Goal: Task Accomplishment & Management: Manage account settings

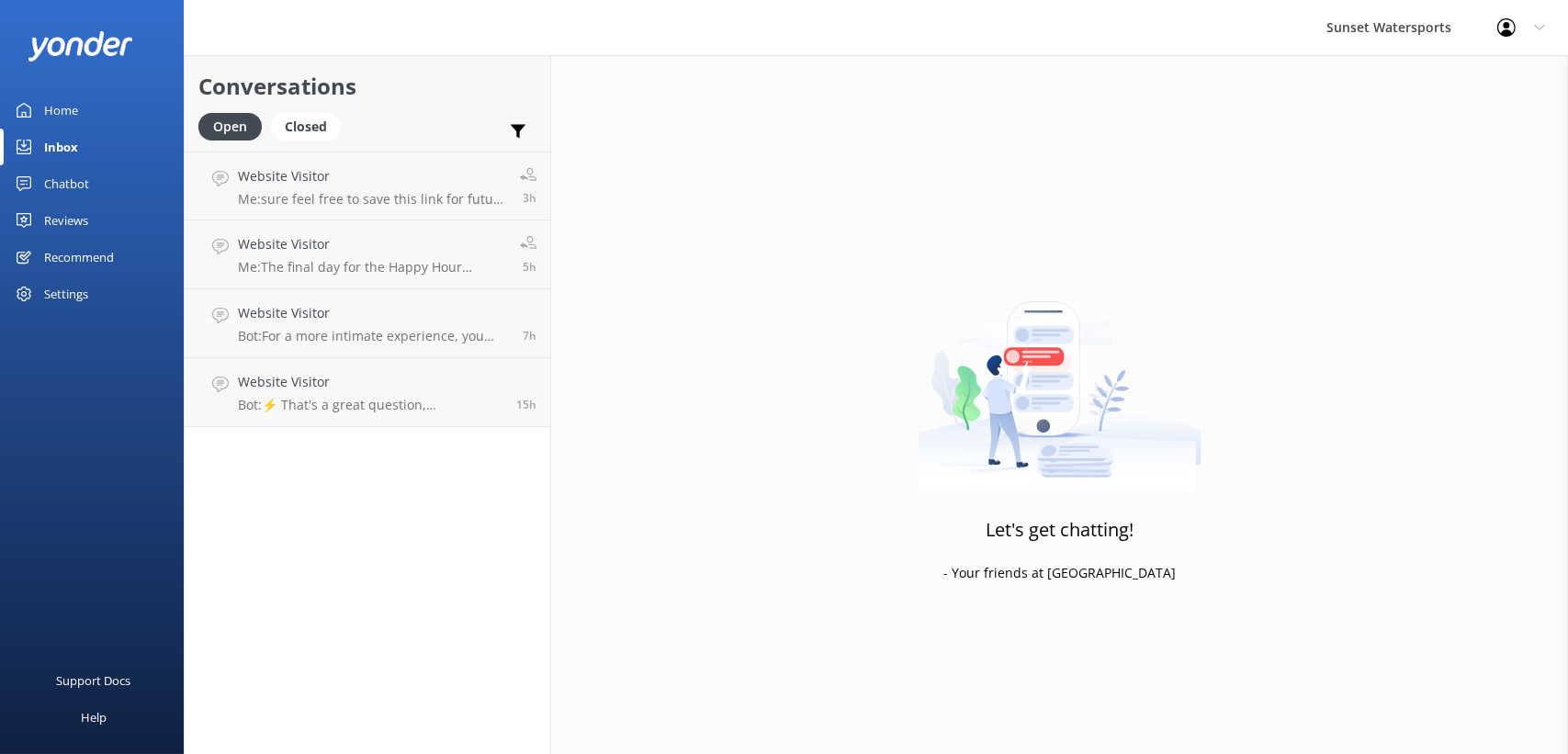
click at [1528, 20] on div "Profile Settings Logout" at bounding box center [1521, 27] width 94 height 55
click at [1458, 126] on link "Logout" at bounding box center [1476, 124] width 183 height 46
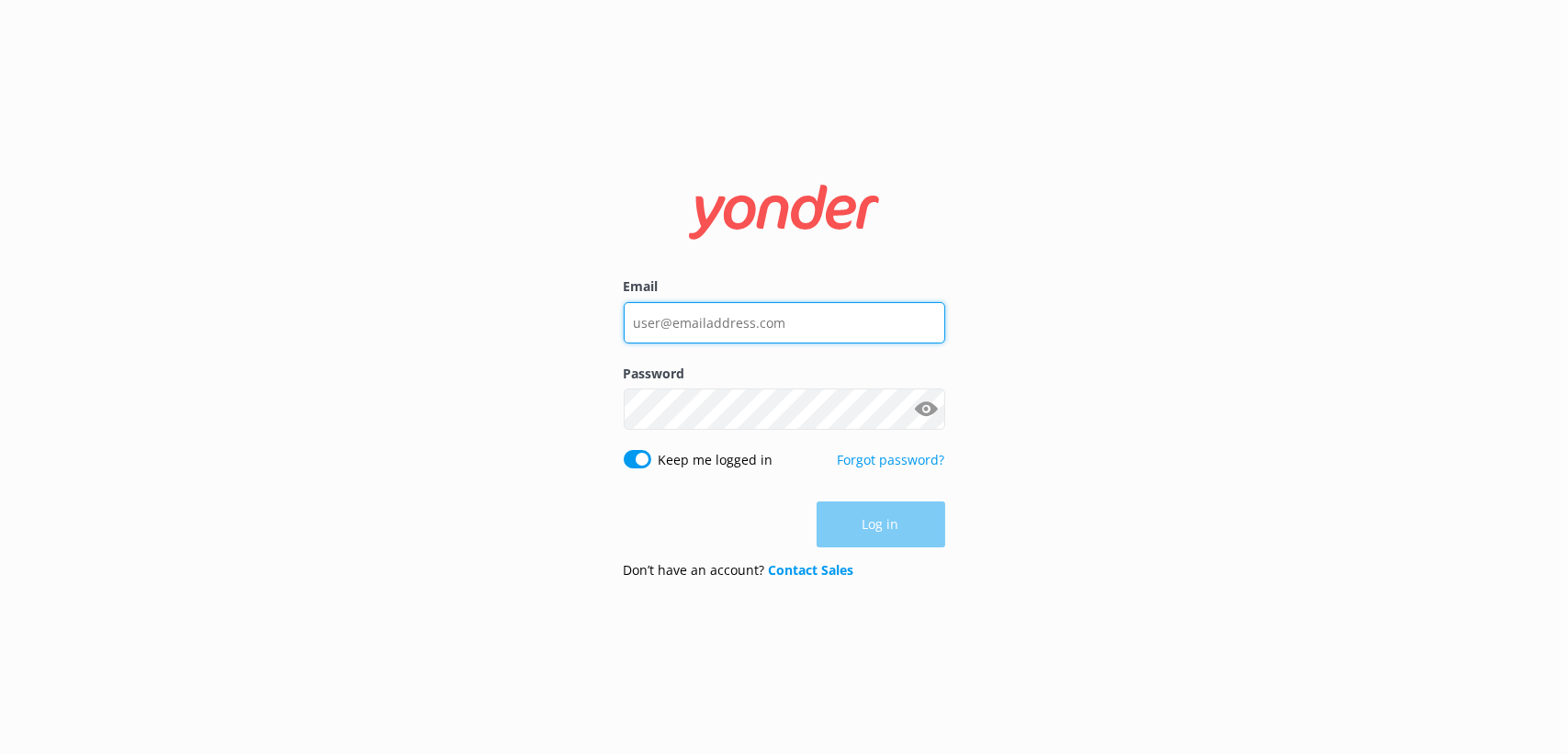
type input "xavierzuazu@gmail.com"
